Goal: Task Accomplishment & Management: Manage account settings

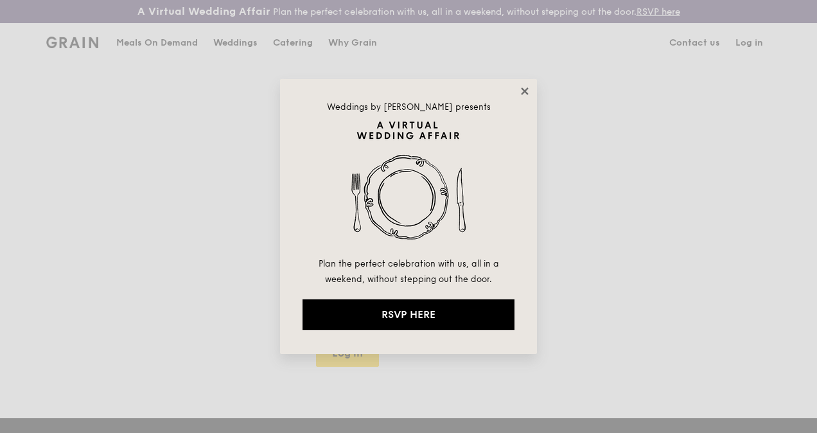
click at [523, 90] on icon at bounding box center [524, 90] width 7 height 7
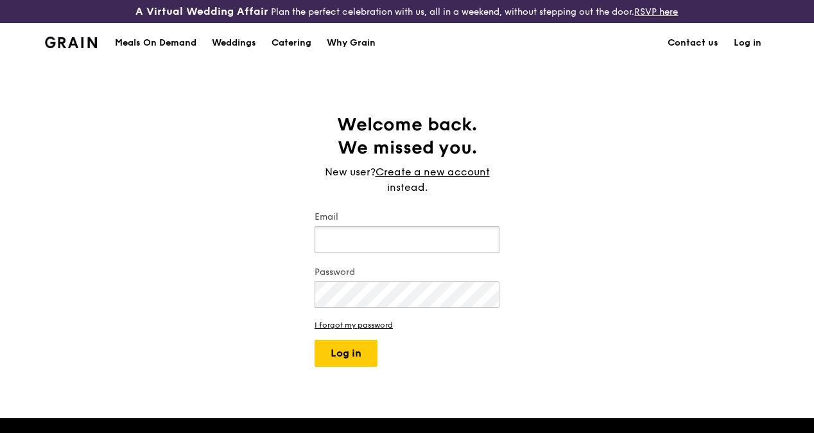
click at [392, 253] on input "Email" at bounding box center [407, 239] width 185 height 27
type input "[PERSON_NAME][EMAIL_ADDRESS][DOMAIN_NAME]"
click at [348, 362] on button "Log in" at bounding box center [346, 353] width 63 height 27
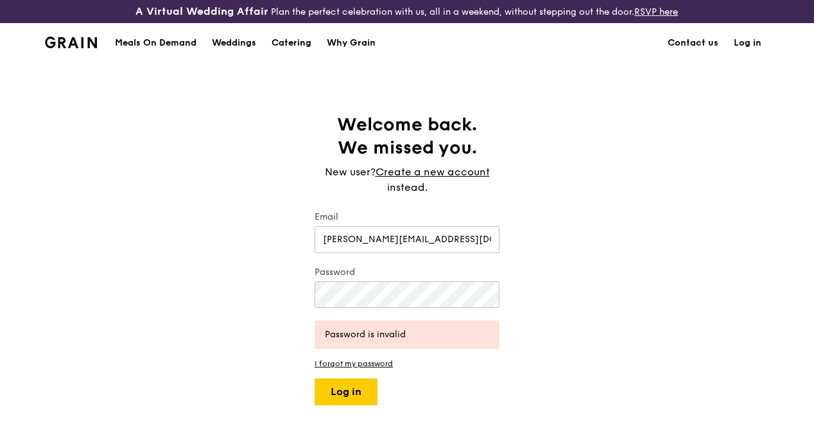
click at [594, 299] on div "Welcome back. We missed you. New user? Create a new account instead. Email nico…" at bounding box center [407, 259] width 814 height 292
click at [346, 401] on button "Log in" at bounding box center [346, 391] width 63 height 27
click at [250, 306] on div "Welcome back. We missed you. New user? Create a new account instead. Email nico…" at bounding box center [407, 259] width 814 height 292
click at [344, 403] on button "Log in" at bounding box center [346, 391] width 63 height 27
click at [294, 305] on div "Welcome back. We missed you. New user? Create a new account instead. Email nico…" at bounding box center [407, 259] width 814 height 292
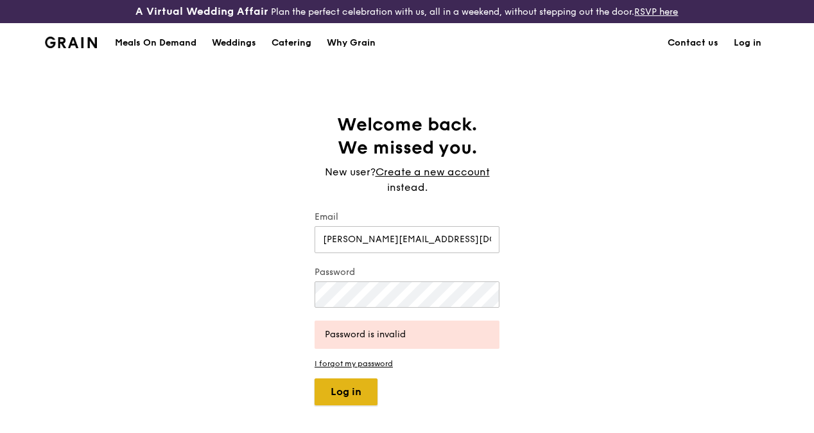
click at [355, 400] on button "Log in" at bounding box center [346, 391] width 63 height 27
click at [337, 398] on button "Log in" at bounding box center [346, 391] width 63 height 27
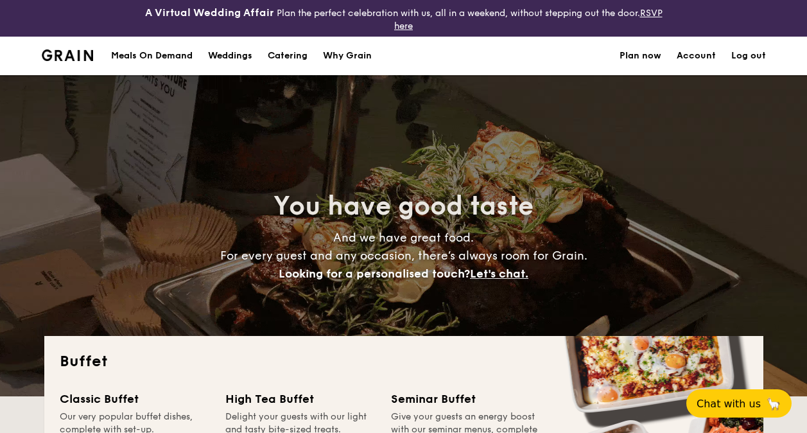
select select
click at [695, 51] on link "Account" at bounding box center [696, 56] width 39 height 39
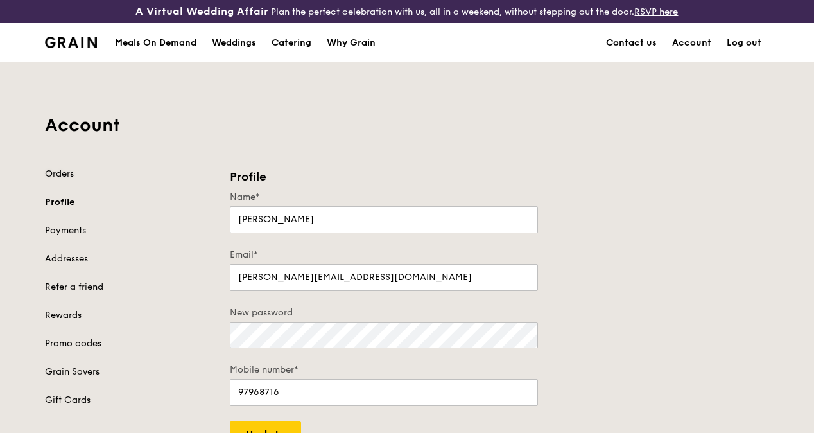
click at [74, 180] on link "Orders" at bounding box center [130, 174] width 170 height 13
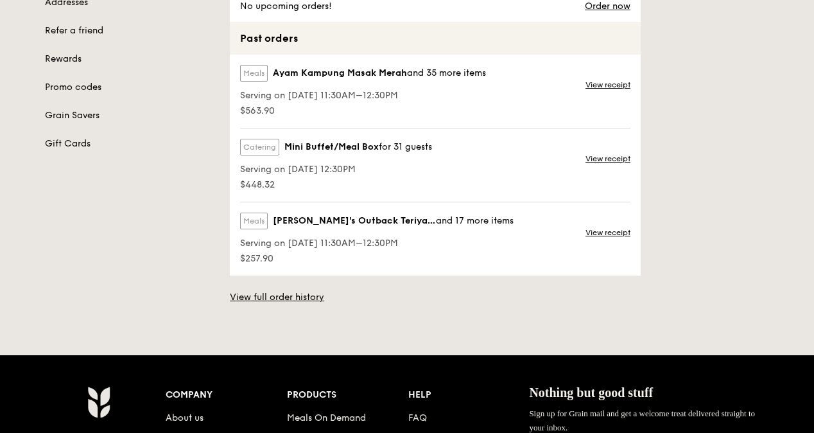
scroll to position [257, 0]
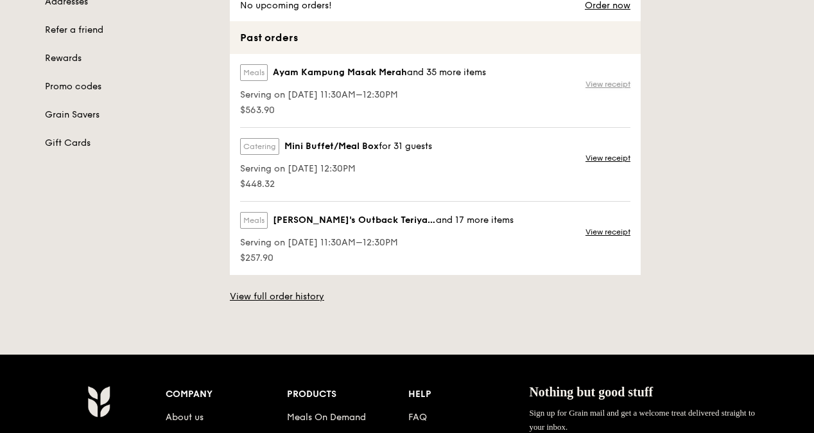
click at [592, 89] on link "View receipt" at bounding box center [608, 84] width 45 height 10
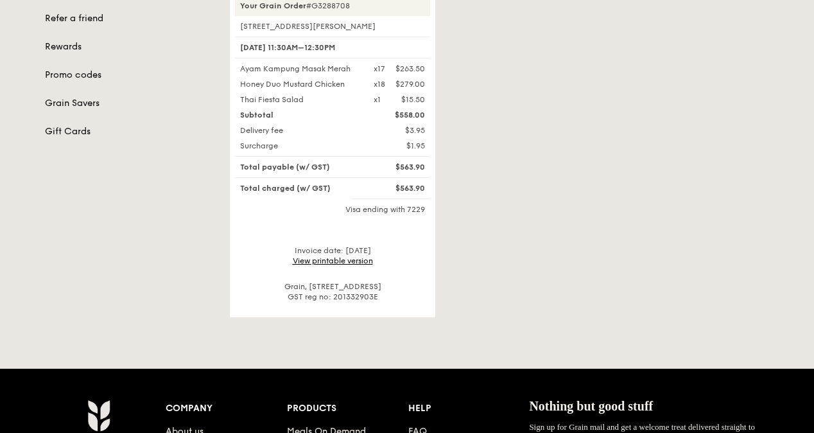
scroll to position [272, 0]
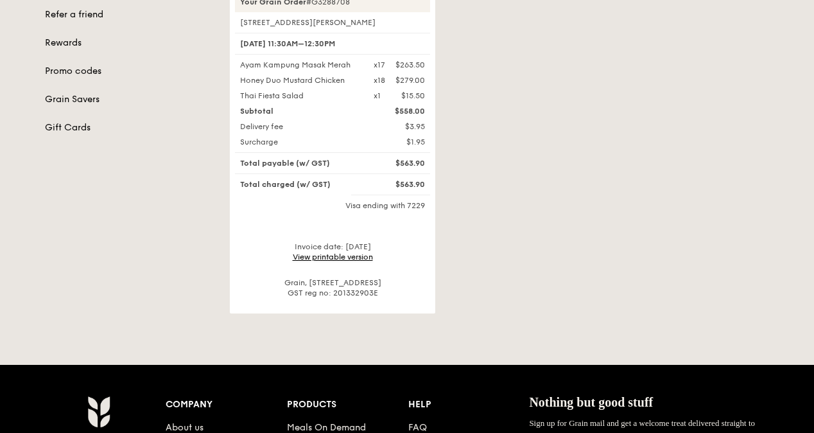
click at [360, 261] on link "View printable version" at bounding box center [333, 256] width 80 height 9
